Goal: Task Accomplishment & Management: Manage account settings

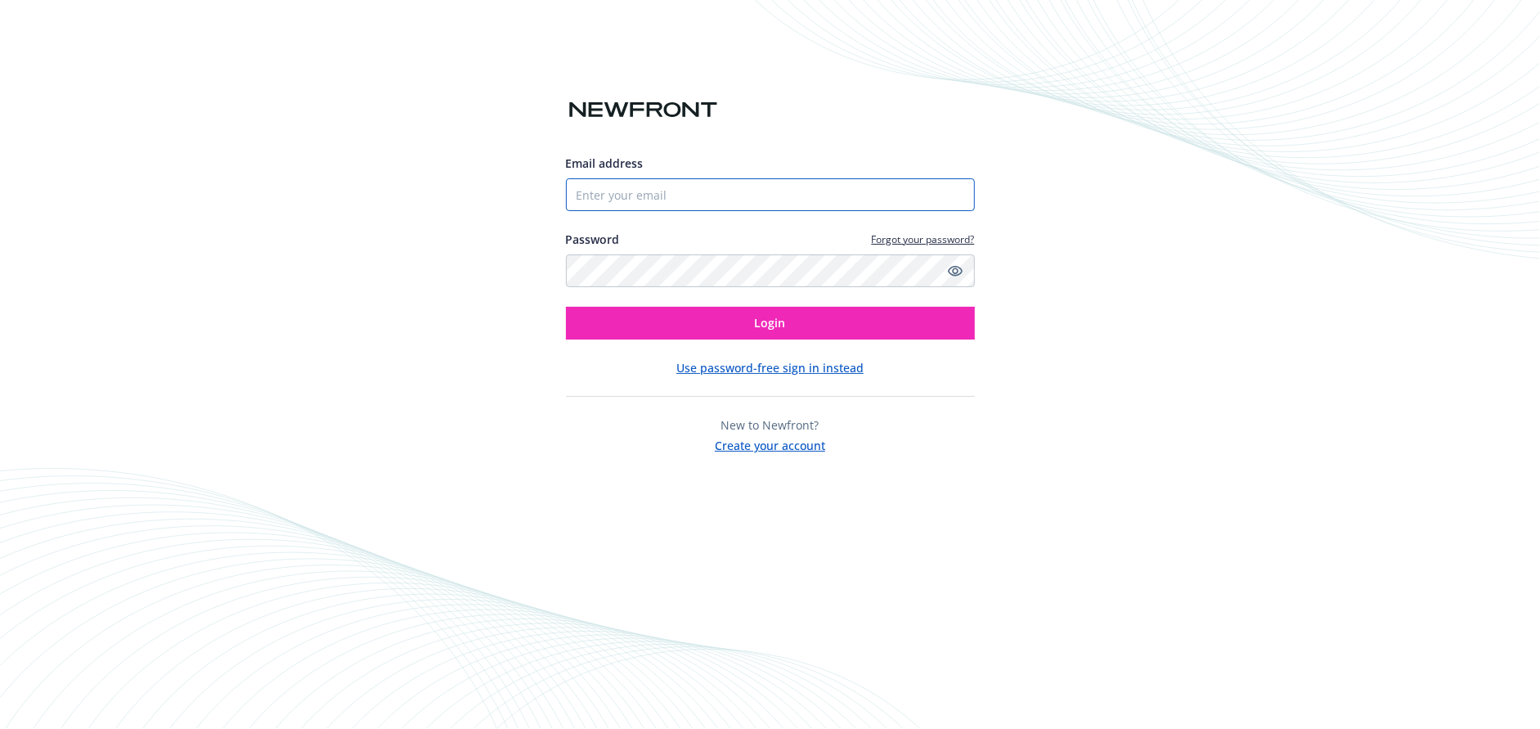
type input "[EMAIL_ADDRESS][DOMAIN_NAME]"
drag, startPoint x: 1336, startPoint y: 0, endPoint x: 150, endPoint y: 129, distance: 1192.8
click at [150, 129] on div "Email address [EMAIL_ADDRESS][DOMAIN_NAME] Password Forgot your password? Login…" at bounding box center [770, 364] width 1540 height 729
